Goal: Task Accomplishment & Management: Complete application form

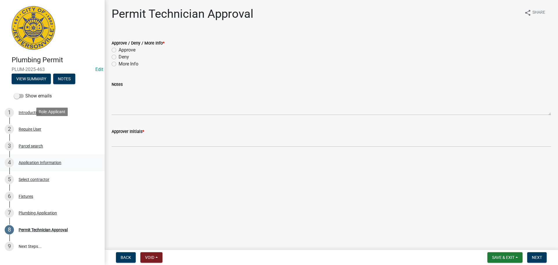
click at [52, 160] on div "Application Information" at bounding box center [40, 162] width 43 height 4
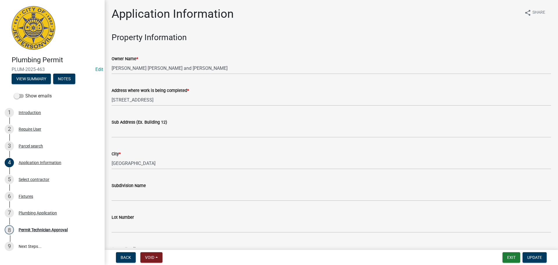
click at [146, 138] on wm-data-entity-input "Sub Address (Ex. Building 12)" at bounding box center [331, 126] width 439 height 32
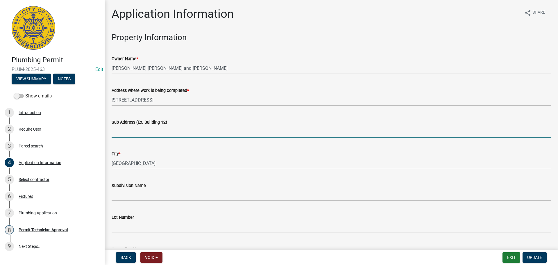
click at [147, 137] on input "Sub Address (Ex. Building 12)" at bounding box center [331, 131] width 439 height 12
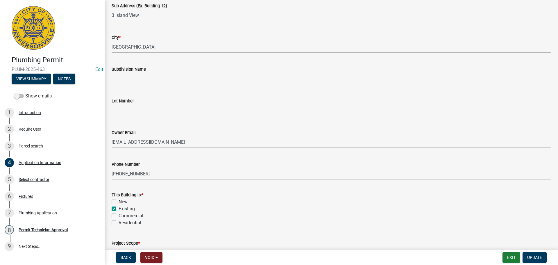
scroll to position [170, 0]
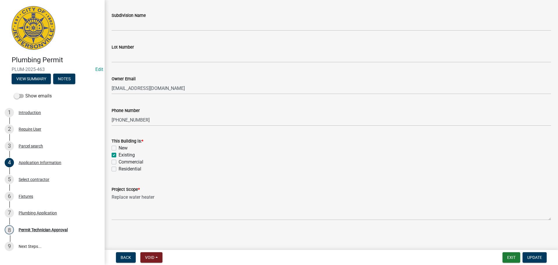
type input "3 Island View"
click at [133, 169] on label "Residential" at bounding box center [130, 168] width 23 height 7
click at [122, 169] on input "Residential" at bounding box center [121, 167] width 4 height 4
checkbox input "true"
checkbox input "false"
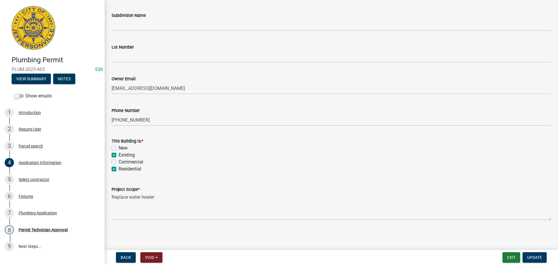
checkbox input "true"
checkbox input "false"
checkbox input "true"
click at [538, 257] on span "Update" at bounding box center [534, 257] width 15 height 5
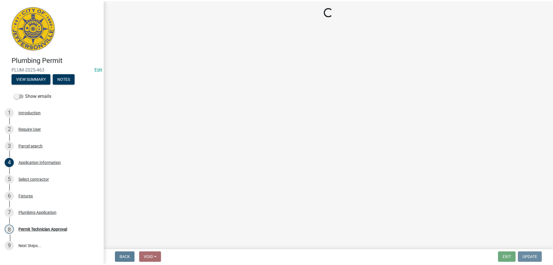
scroll to position [0, 0]
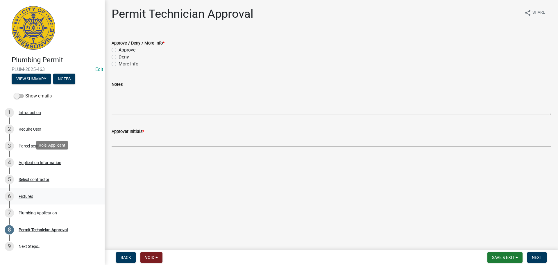
click at [24, 194] on div "Fixtures" at bounding box center [26, 196] width 15 height 4
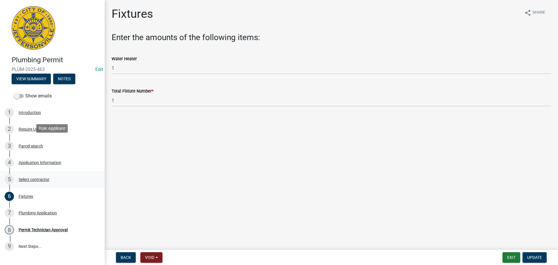
click at [26, 171] on link "5 Select contractor" at bounding box center [52, 179] width 105 height 17
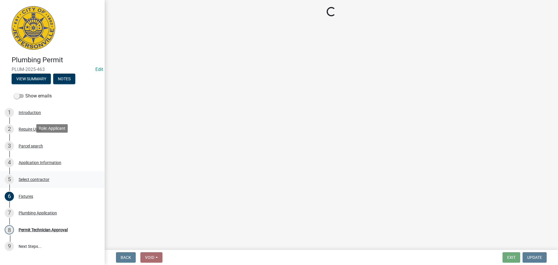
click at [29, 177] on div "Select contractor" at bounding box center [34, 179] width 31 height 4
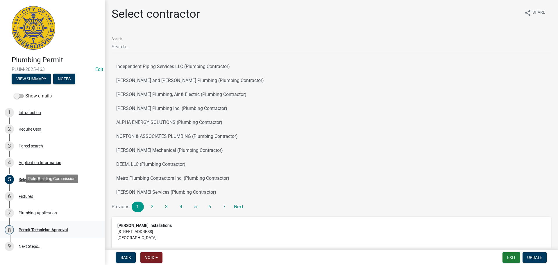
click at [33, 227] on div "Permit Technician Approval" at bounding box center [43, 229] width 49 height 4
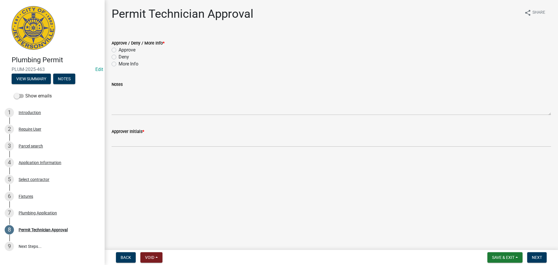
click at [130, 51] on label "Approve" at bounding box center [127, 49] width 17 height 7
click at [122, 50] on input "Approve" at bounding box center [121, 48] width 4 height 4
radio input "true"
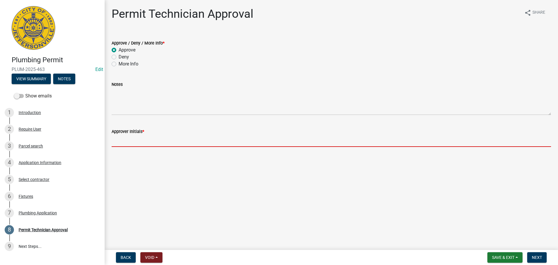
click at [127, 140] on input "Approver Initials *" at bounding box center [331, 141] width 439 height 12
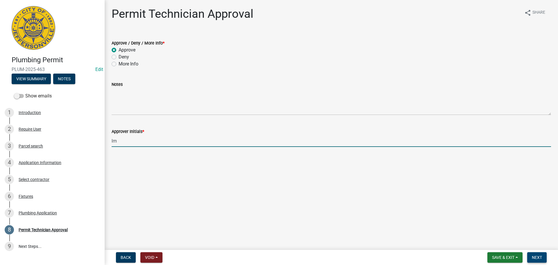
type input "lm"
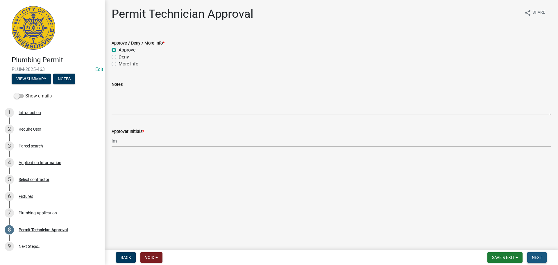
click at [534, 257] on span "Next" at bounding box center [537, 257] width 10 height 5
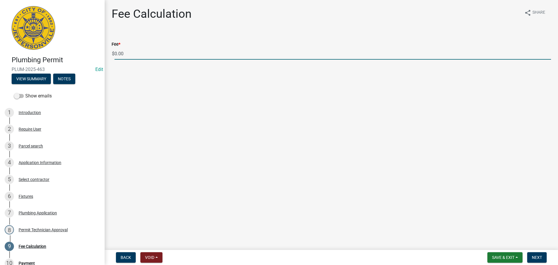
drag, startPoint x: 138, startPoint y: 51, endPoint x: 109, endPoint y: 51, distance: 28.8
click at [109, 51] on div "Fee * $ 0.00" at bounding box center [331, 46] width 448 height 27
type input "35.00"
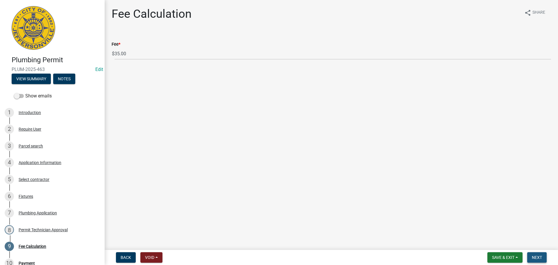
click at [540, 253] on button "Next" at bounding box center [536, 257] width 19 height 10
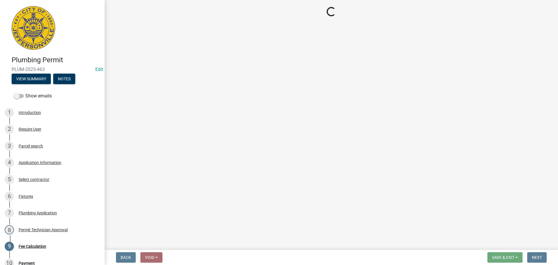
select select "3: 3"
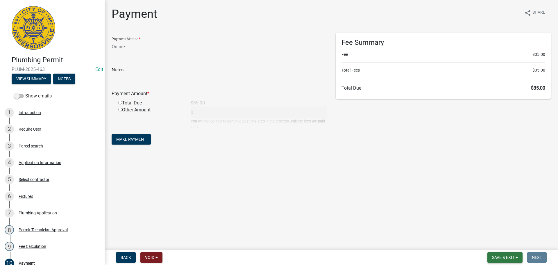
click at [507, 260] on button "Save & Exit" at bounding box center [504, 257] width 35 height 10
click at [506, 241] on button "Save & Exit" at bounding box center [499, 242] width 46 height 14
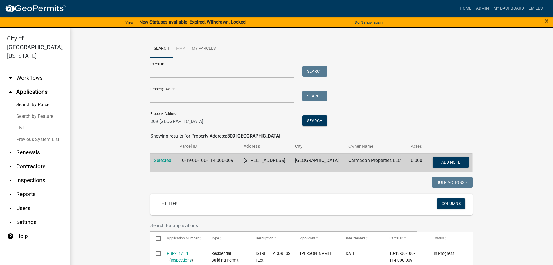
scroll to position [107, 0]
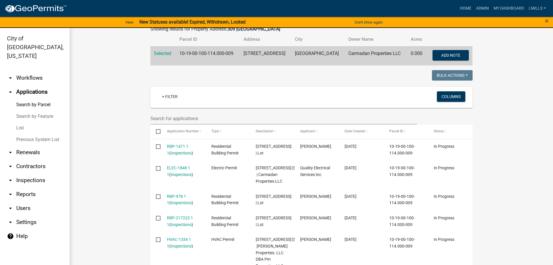
click at [26, 85] on link "arrow_drop_up Applications" at bounding box center [35, 92] width 70 height 14
click at [30, 71] on link "arrow_drop_down Workflows" at bounding box center [35, 78] width 70 height 14
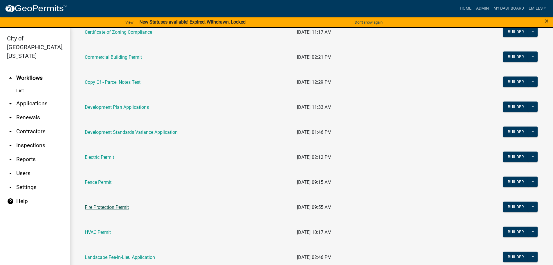
scroll to position [87, 0]
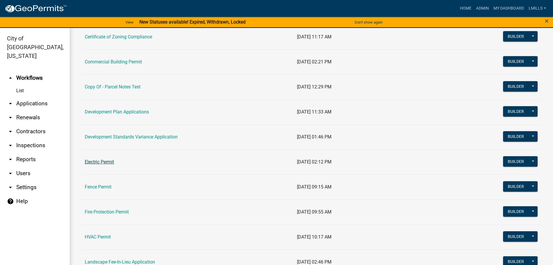
click at [96, 160] on link "Electric Permit" at bounding box center [99, 162] width 29 height 6
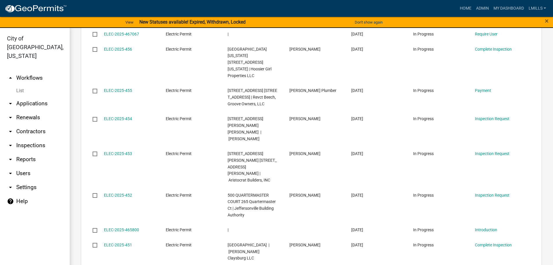
scroll to position [668, 0]
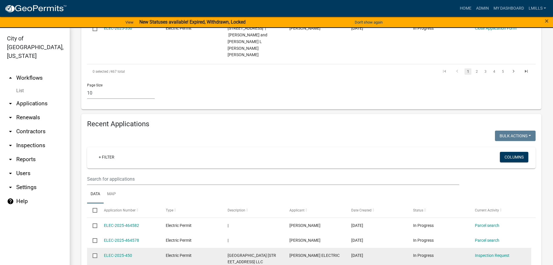
scroll to position [468, 0]
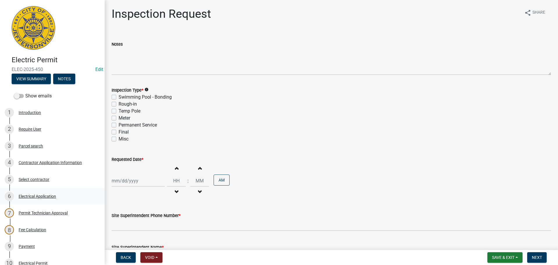
click at [43, 194] on div "Electrical Application" at bounding box center [37, 196] width 37 height 4
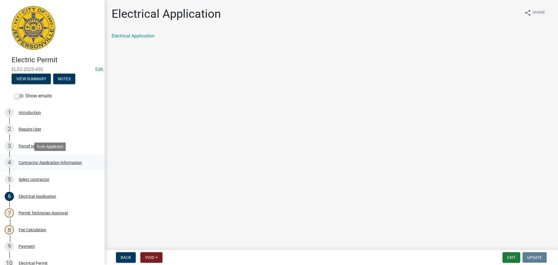
click at [45, 164] on div "Contractor Application Information" at bounding box center [50, 162] width 63 height 4
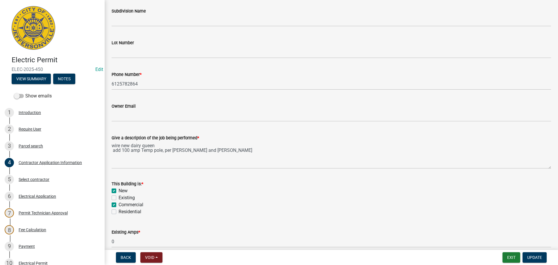
scroll to position [234, 0]
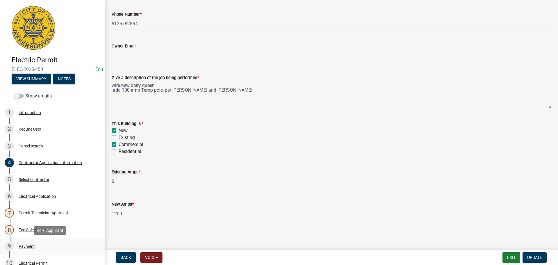
click at [31, 246] on div "Payment" at bounding box center [27, 246] width 16 height 4
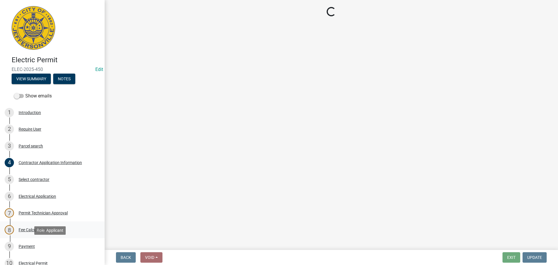
scroll to position [0, 0]
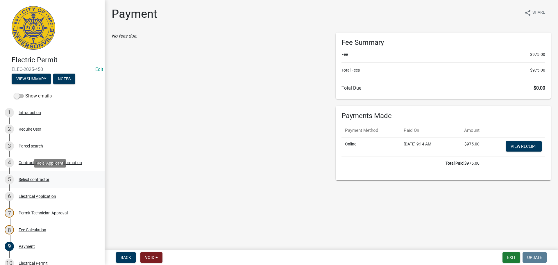
click at [35, 178] on div "Select contractor" at bounding box center [34, 179] width 31 height 4
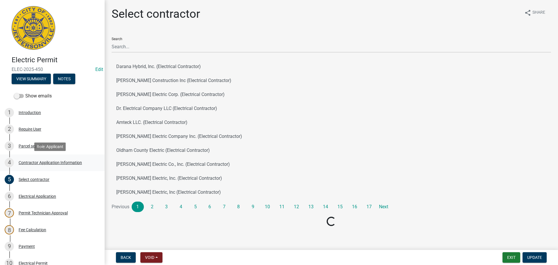
click at [64, 161] on div "Contractor Application Information" at bounding box center [50, 162] width 63 height 4
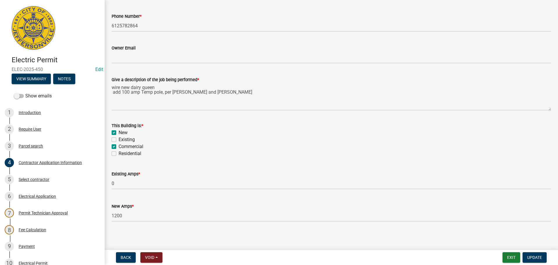
scroll to position [234, 0]
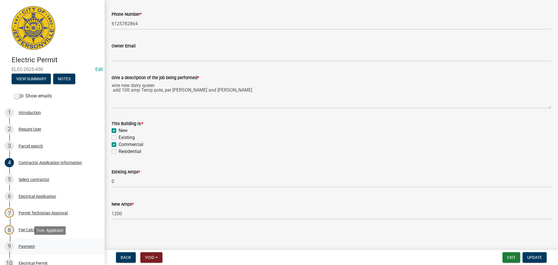
click at [24, 245] on div "Payment" at bounding box center [27, 246] width 16 height 4
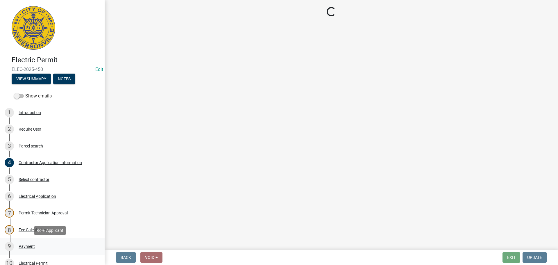
scroll to position [0, 0]
